Goal: Information Seeking & Learning: Learn about a topic

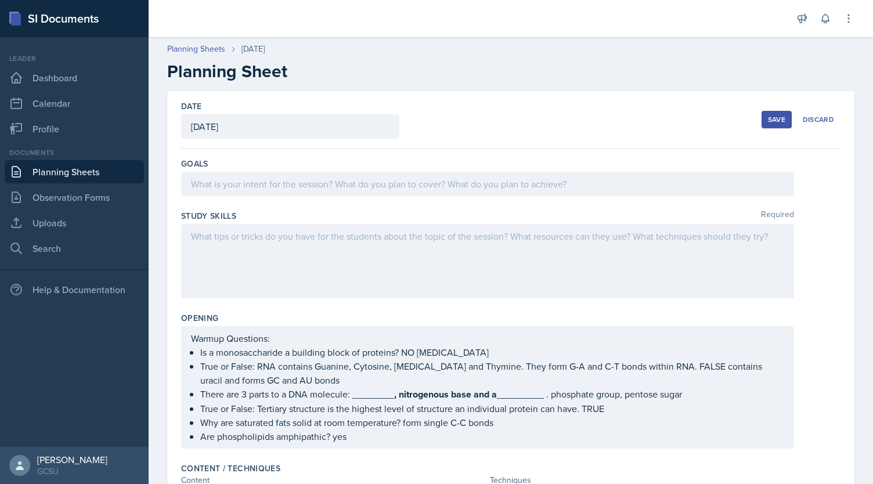
scroll to position [365, 0]
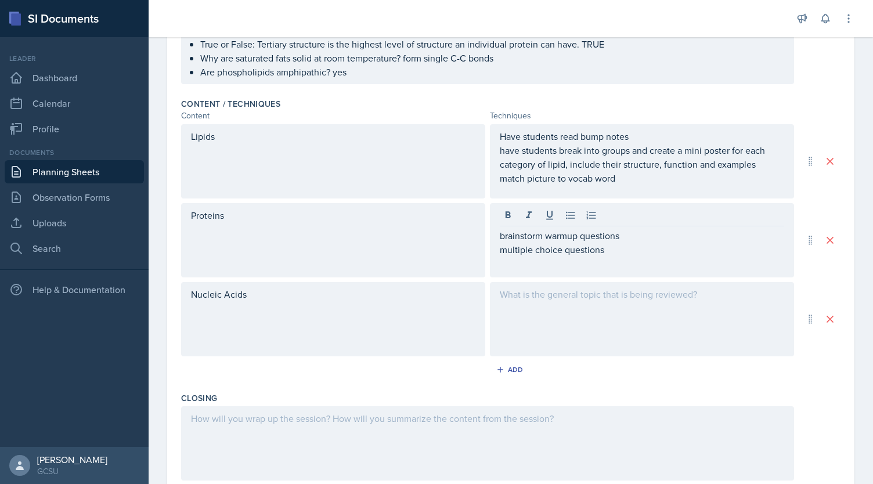
click at [577, 304] on div at bounding box center [642, 319] width 304 height 74
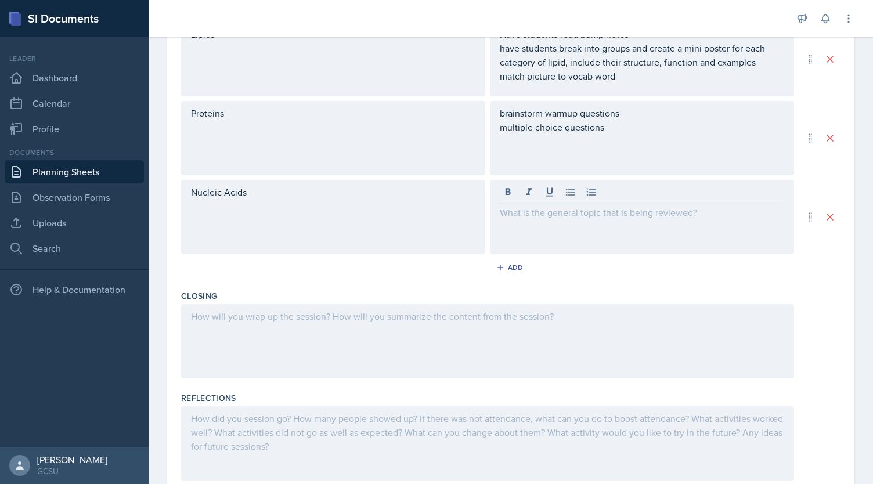
scroll to position [482, 0]
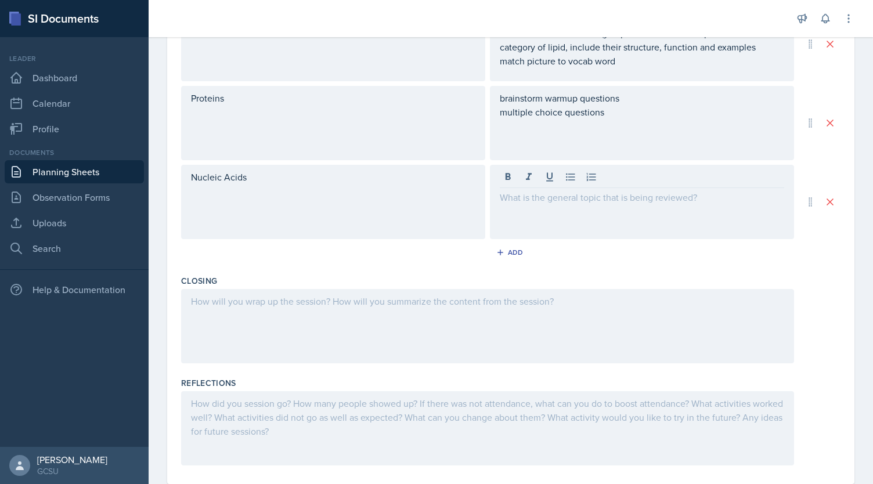
click at [562, 349] on div at bounding box center [487, 326] width 613 height 74
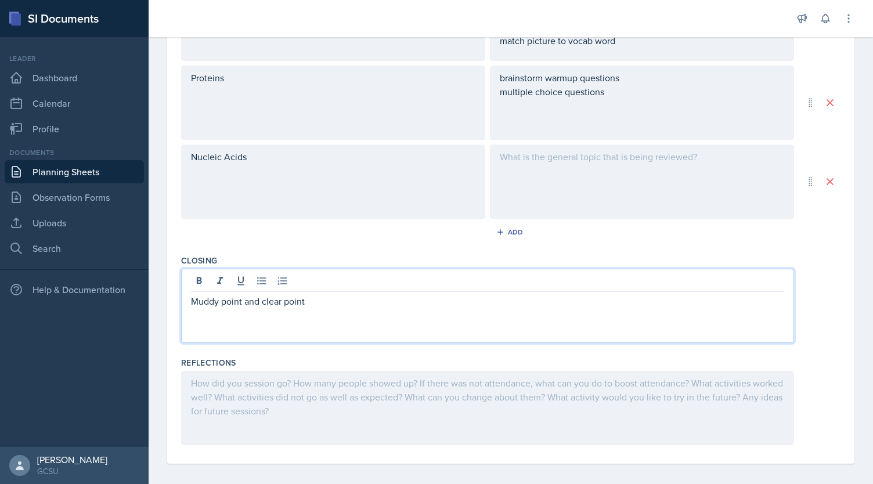
click at [490, 377] on div at bounding box center [487, 408] width 613 height 74
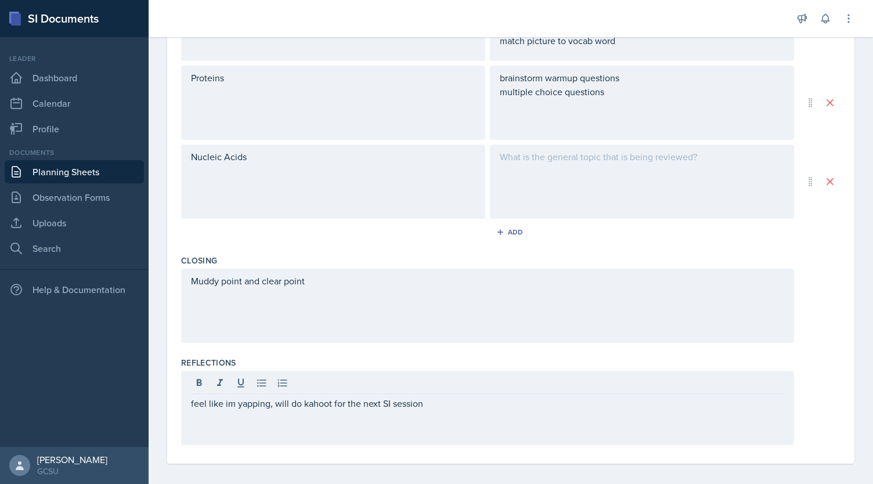
click at [230, 408] on div "feel like im yapping, will do kahoot for the next SI session" at bounding box center [487, 408] width 613 height 74
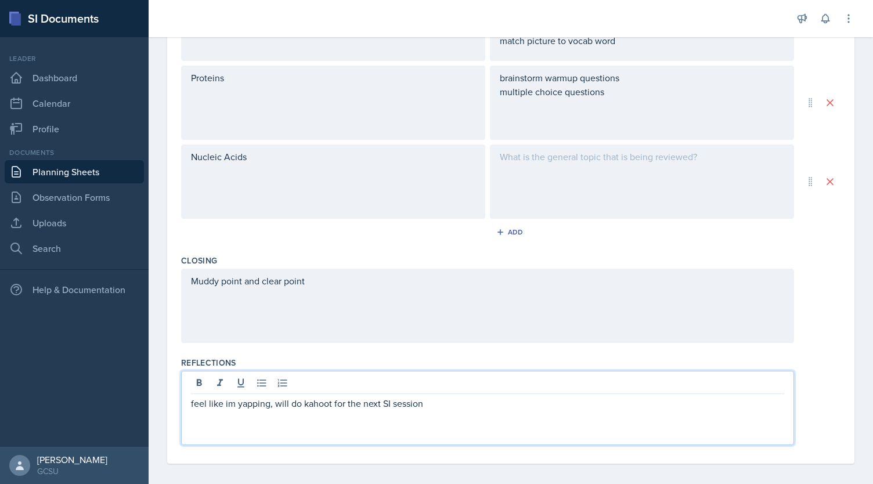
click at [230, 404] on p "feel like im yapping, will do kahoot for the next SI session" at bounding box center [488, 404] width 594 height 14
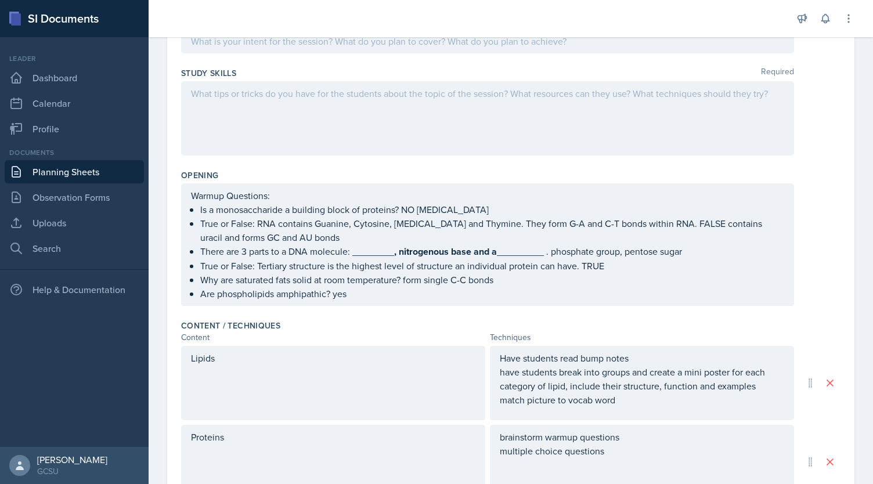
scroll to position [0, 0]
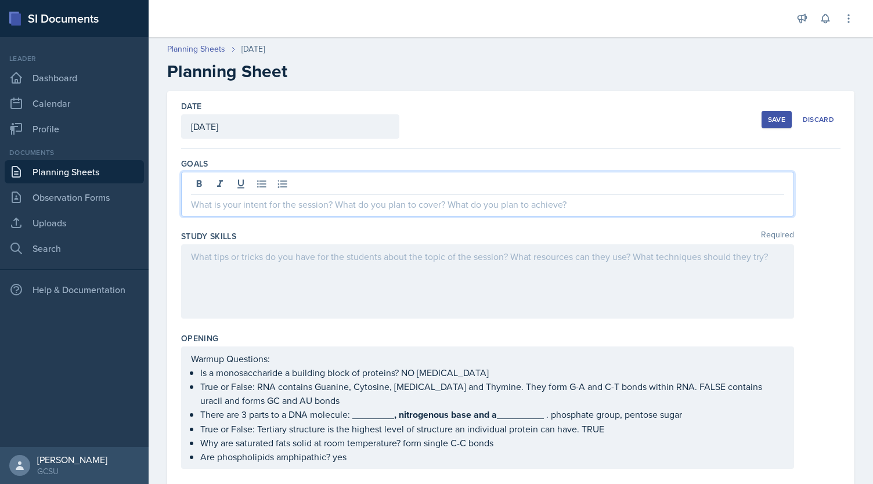
click at [393, 181] on div at bounding box center [487, 194] width 613 height 45
click at [380, 263] on div at bounding box center [487, 282] width 613 height 74
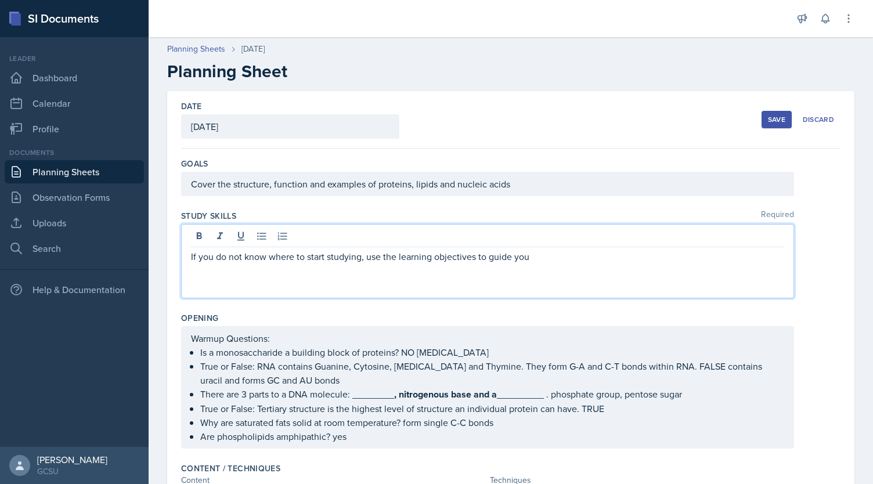
click at [547, 253] on p "If you do not know where to start studying, use the learning objectives to guid…" at bounding box center [488, 257] width 594 height 14
click at [710, 260] on p "If you do not know where to start studying, use the learning objectives to guid…" at bounding box center [488, 264] width 594 height 28
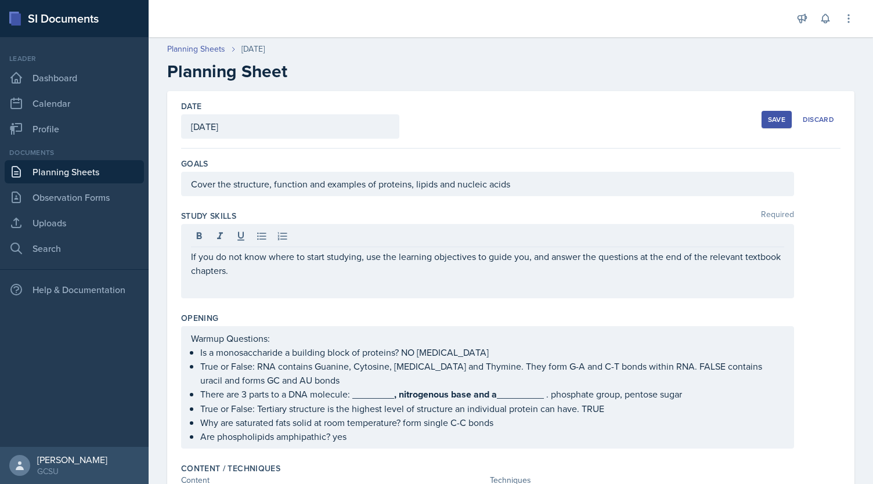
click at [430, 283] on div "If you do not know where to start studying, use the learning objectives to guid…" at bounding box center [487, 261] width 613 height 74
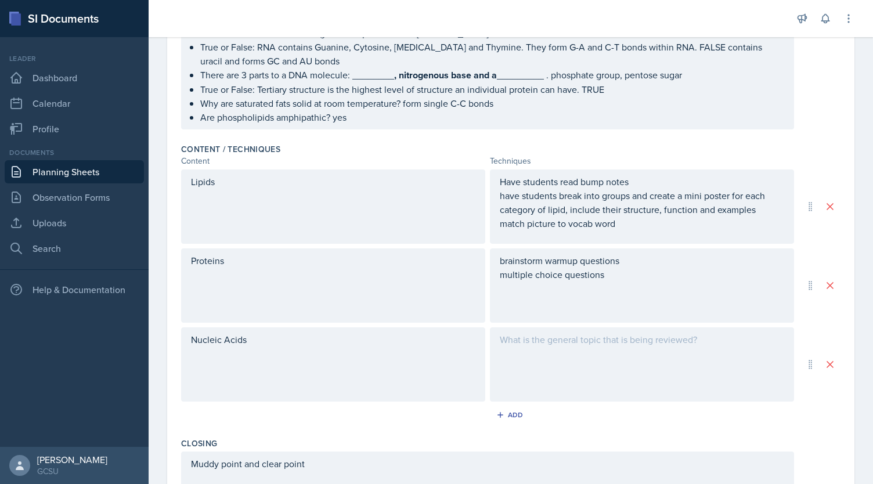
scroll to position [323, 0]
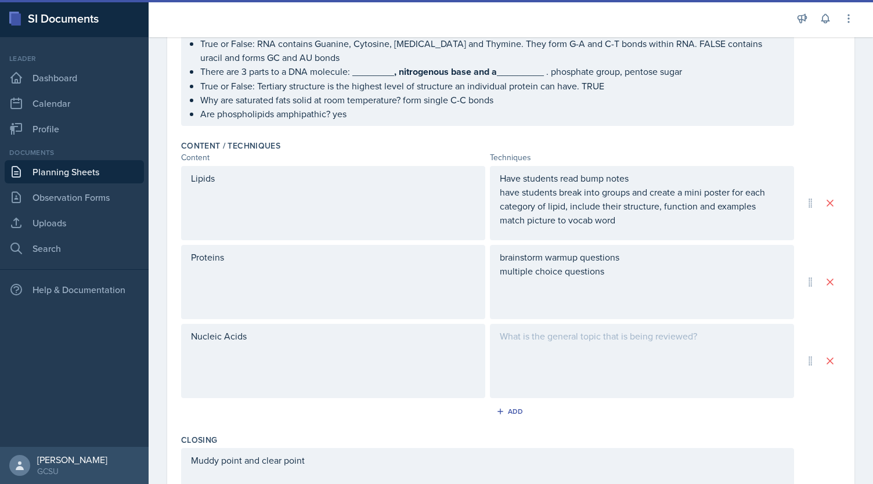
click at [649, 225] on div "Have students read bump notes have students break into groups and create a mini…" at bounding box center [642, 203] width 304 height 74
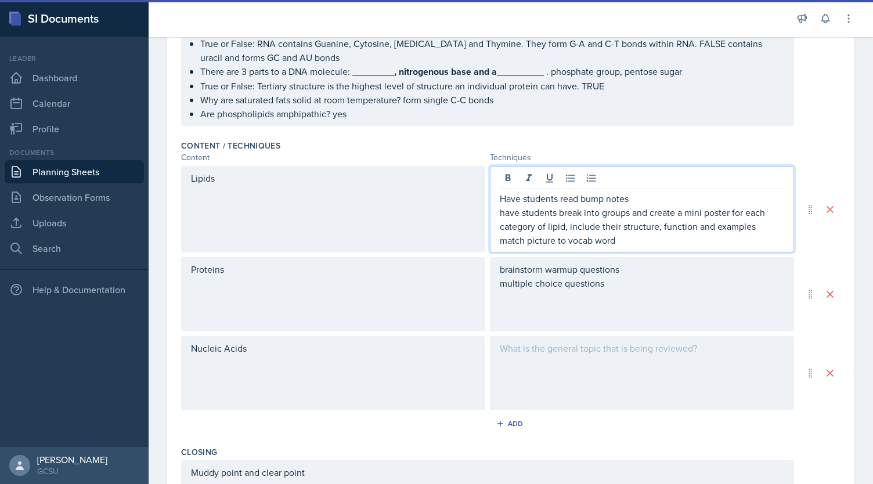
scroll to position [343, 0]
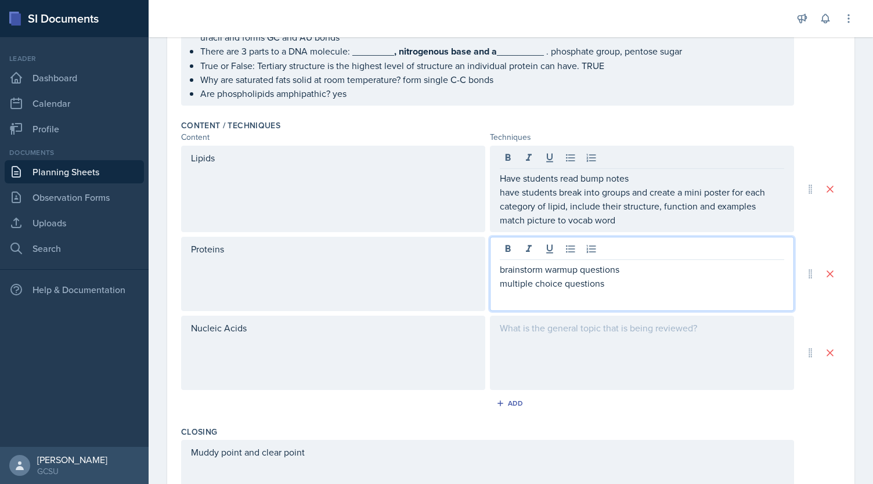
click at [604, 257] on div "brainstorm warmup questions multiple choice questions" at bounding box center [642, 274] width 304 height 74
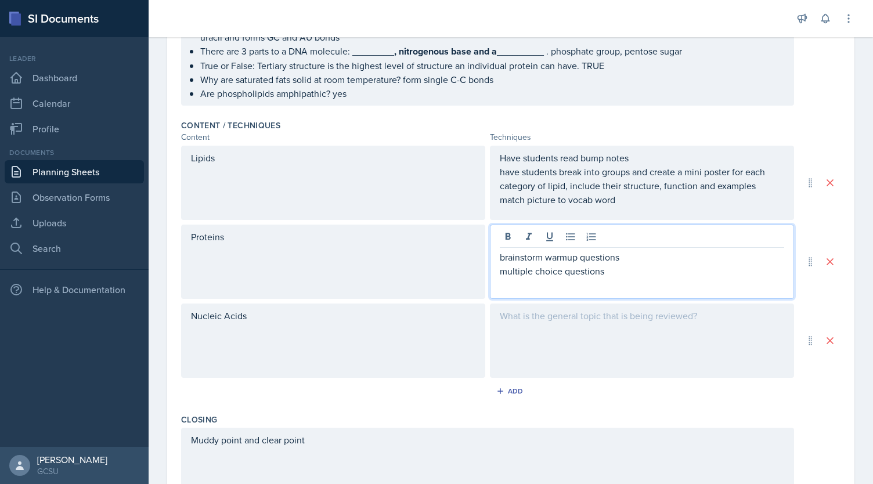
scroll to position [332, 0]
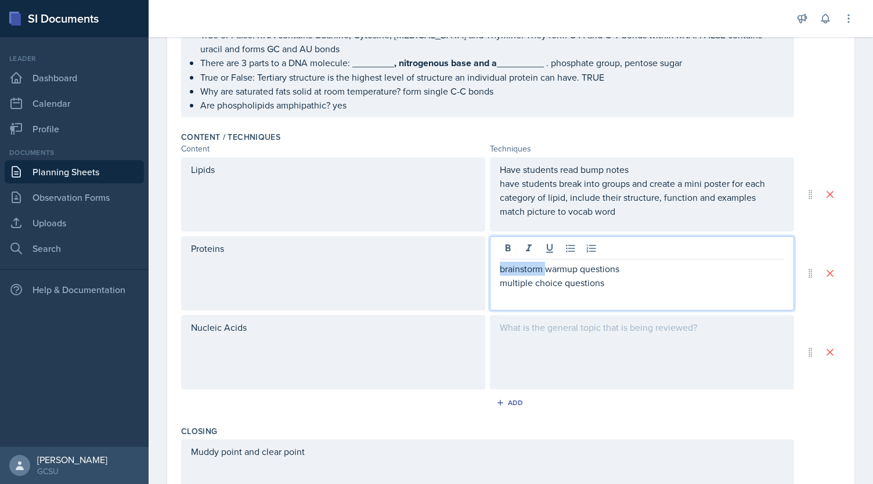
drag, startPoint x: 542, startPoint y: 271, endPoint x: 472, endPoint y: 269, distance: 70.9
click at [472, 269] on div "Proteins brainstorm warmup questions multiple choice questions" at bounding box center [487, 273] width 613 height 74
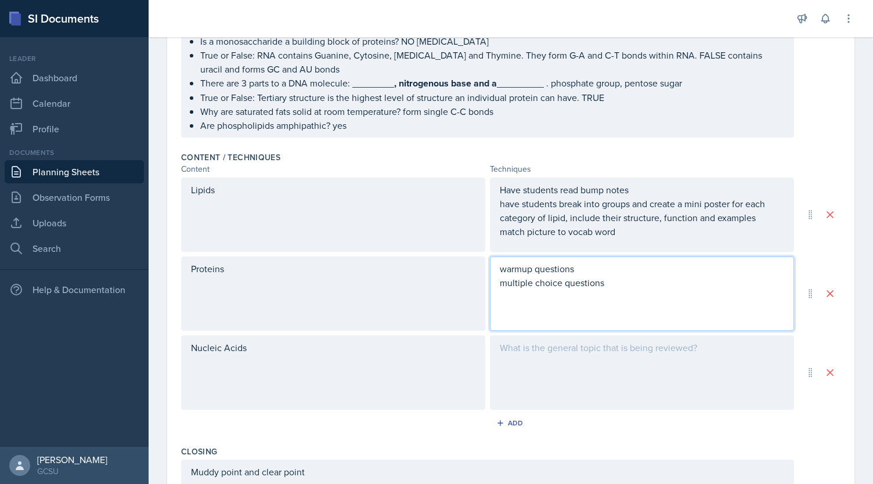
click at [623, 265] on p "warmup questions" at bounding box center [642, 269] width 285 height 14
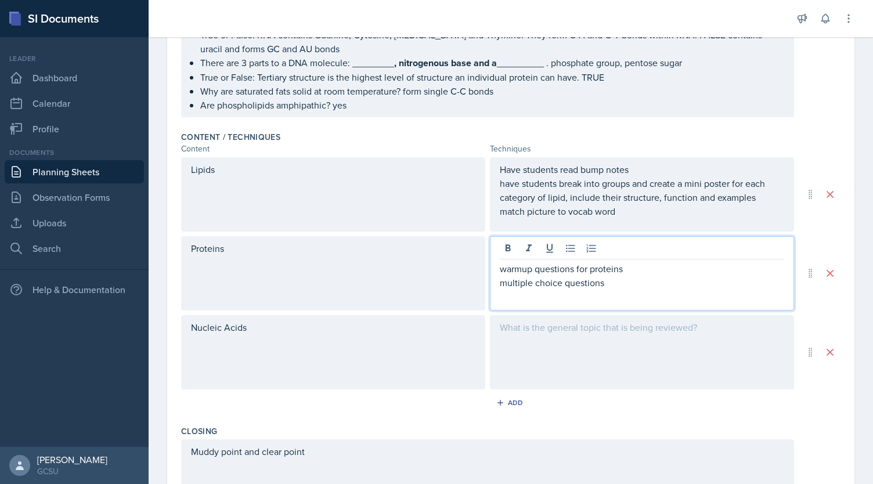
click at [682, 281] on p "multiple choice questions" at bounding box center [642, 283] width 285 height 14
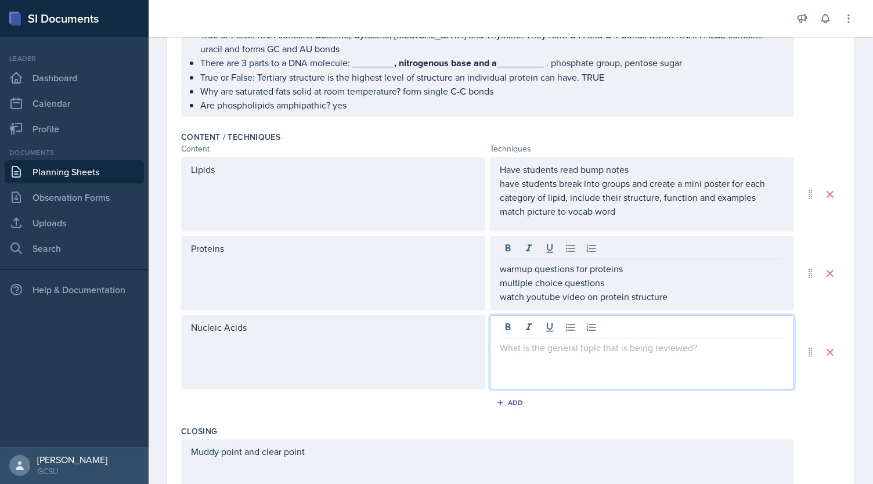
click at [579, 326] on div at bounding box center [642, 352] width 304 height 74
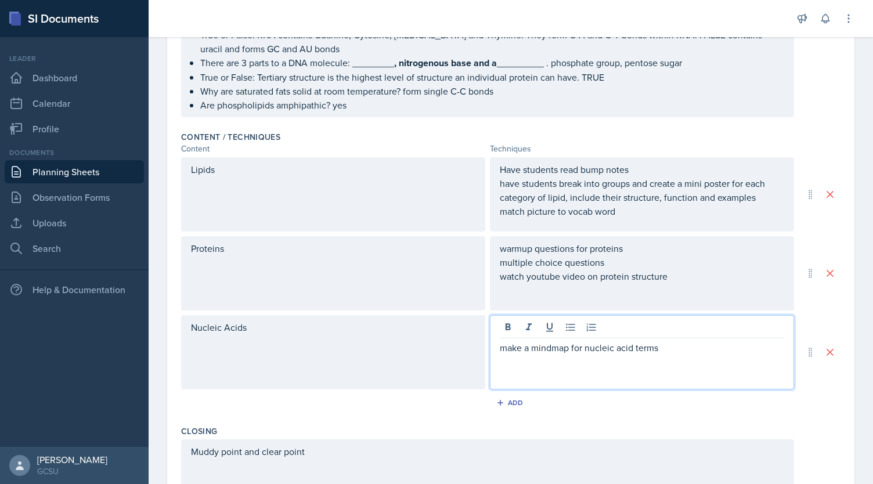
click at [578, 350] on p "make a mindmap for nucleic acid terms" at bounding box center [642, 348] width 285 height 14
click at [712, 351] on p "make a mindmap with a list nucleic acid terms" at bounding box center [642, 348] width 285 height 14
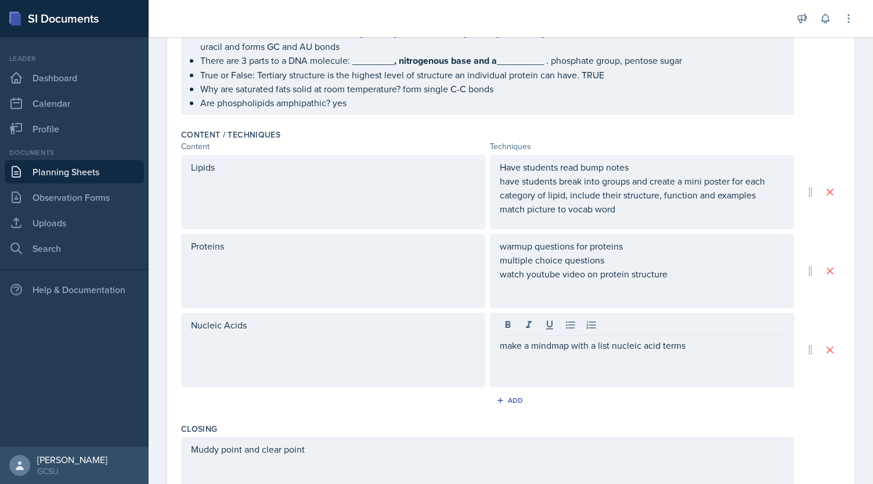
scroll to position [333, 0]
click at [513, 403] on div "Add" at bounding box center [511, 401] width 25 height 9
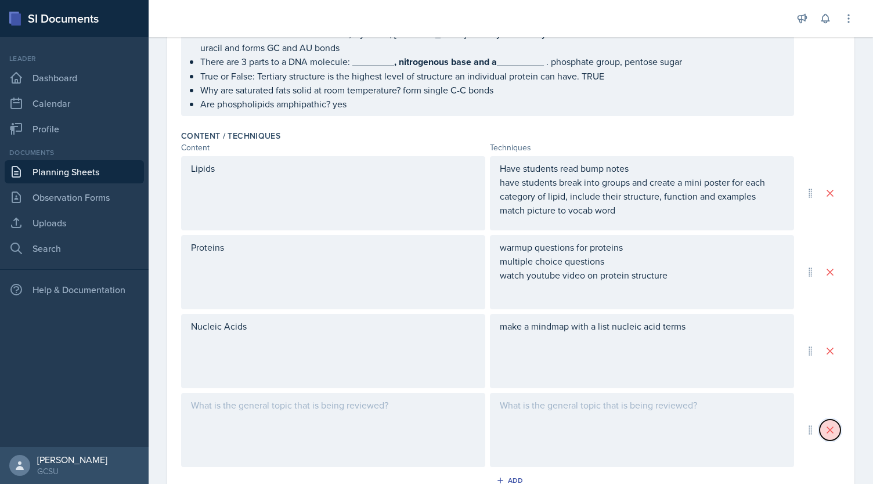
click at [830, 433] on button at bounding box center [830, 430] width 21 height 21
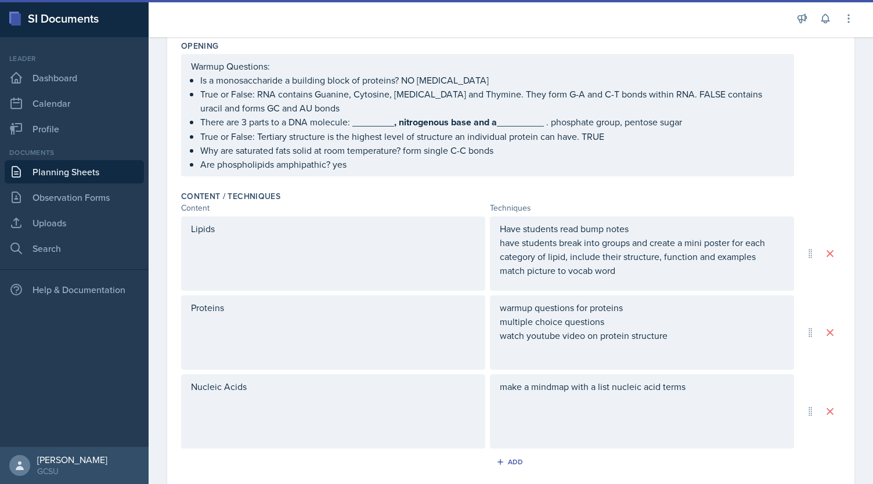
scroll to position [273, 0]
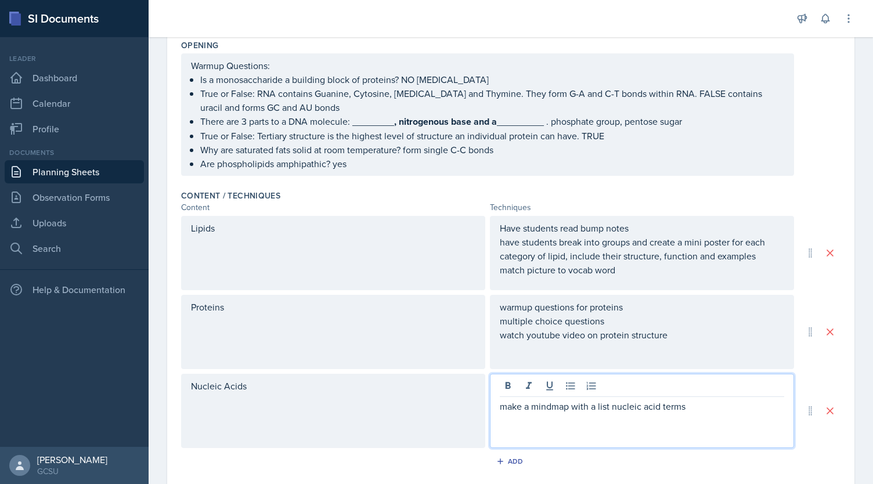
click at [695, 380] on div "make a mindmap with a list nucleic acid terms" at bounding box center [642, 411] width 304 height 74
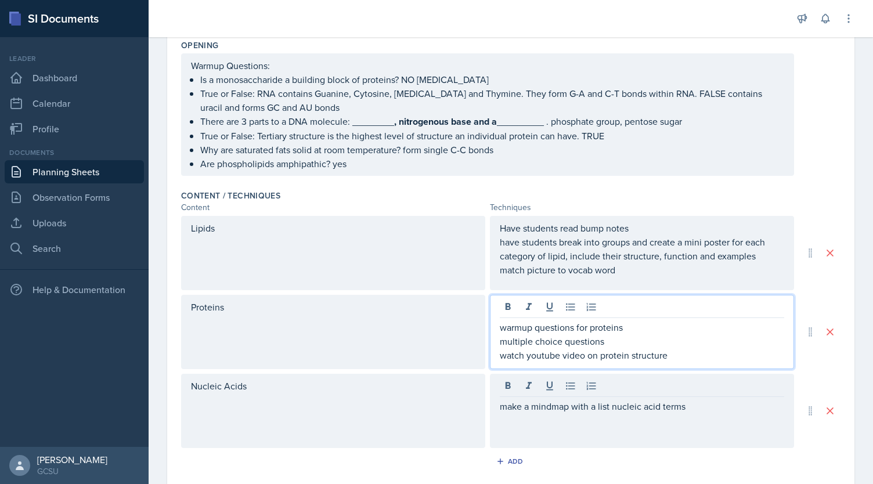
scroll to position [293, 0]
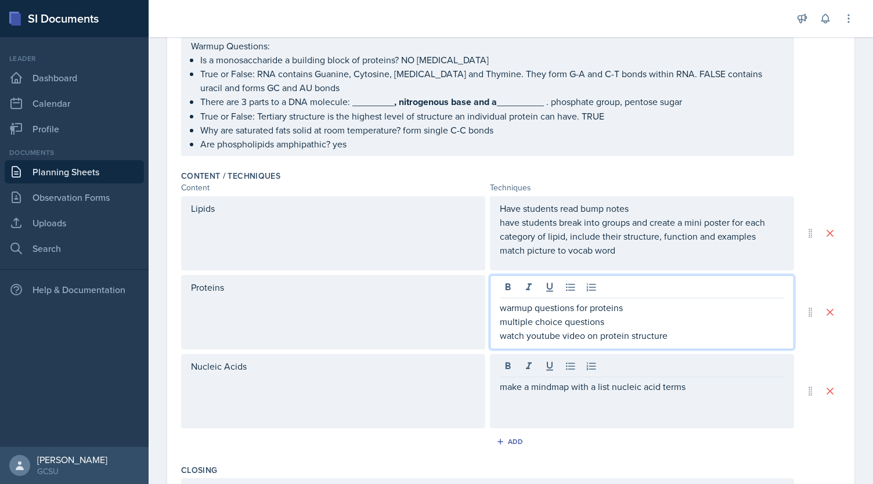
click at [670, 329] on p "watch youtube video on protein structure" at bounding box center [642, 336] width 285 height 14
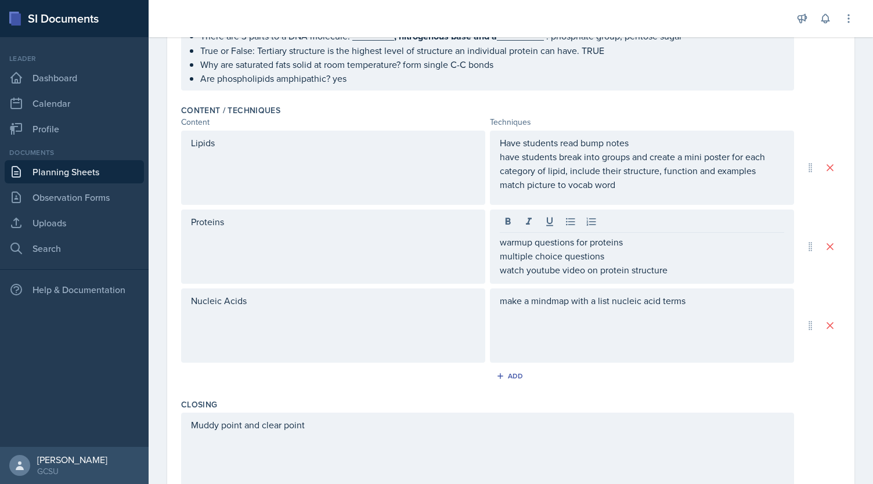
scroll to position [379, 0]
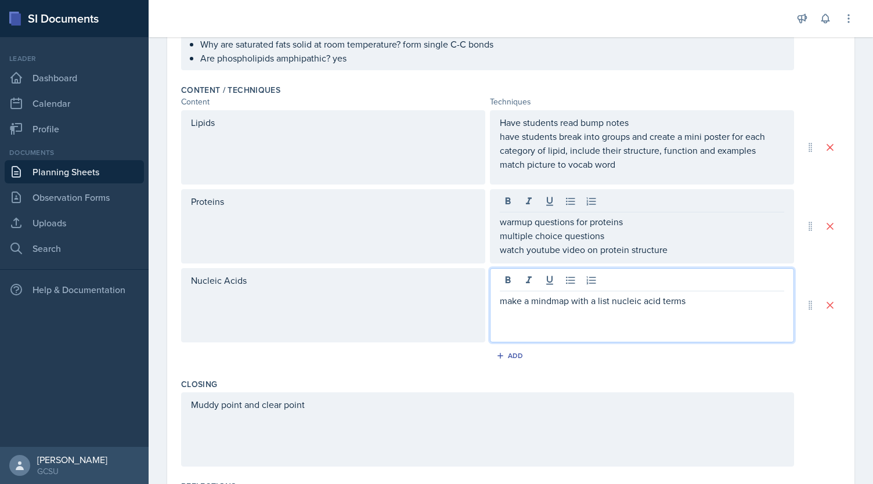
click at [693, 304] on p "make a mindmap with a list nucleic acid terms" at bounding box center [642, 301] width 285 height 14
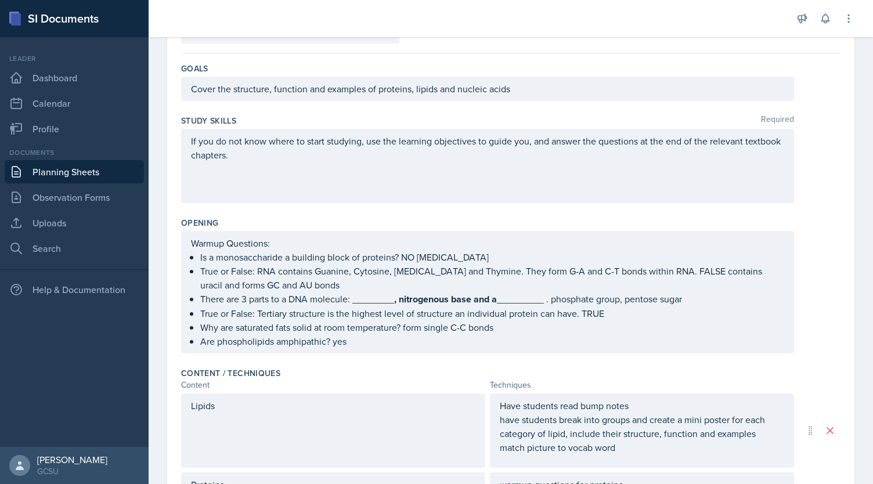
scroll to position [89, 0]
